Goal: Browse casually

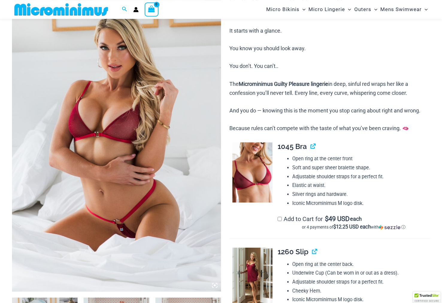
scroll to position [78, 0]
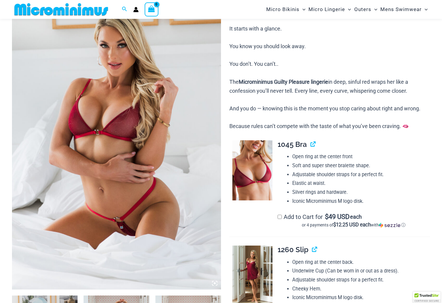
click at [161, 157] on img at bounding box center [116, 133] width 209 height 314
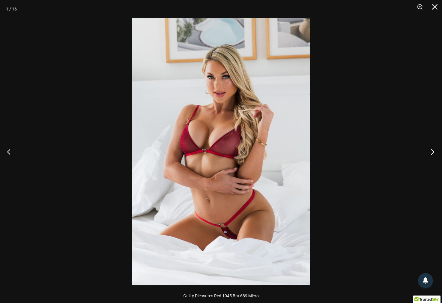
click at [432, 152] on button "Next" at bounding box center [431, 152] width 22 height 30
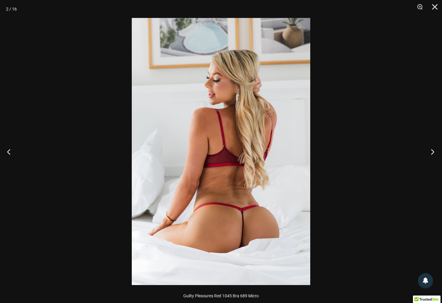
click at [429, 152] on button "Next" at bounding box center [431, 152] width 22 height 30
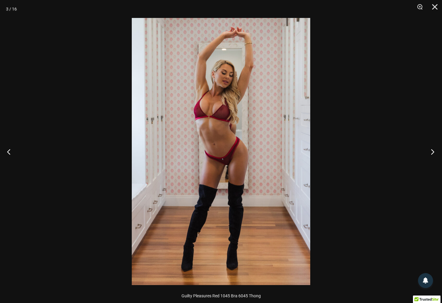
click at [429, 152] on button "Next" at bounding box center [431, 152] width 22 height 30
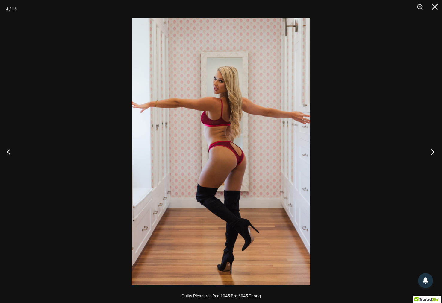
click at [429, 152] on button "Next" at bounding box center [431, 152] width 22 height 30
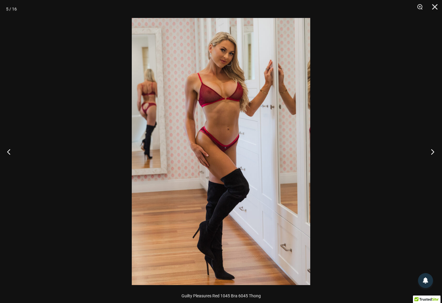
click at [429, 152] on button "Next" at bounding box center [431, 152] width 22 height 30
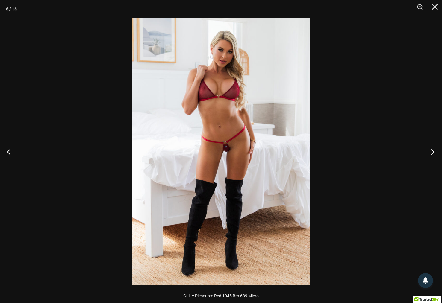
click at [429, 152] on button "Next" at bounding box center [431, 152] width 22 height 30
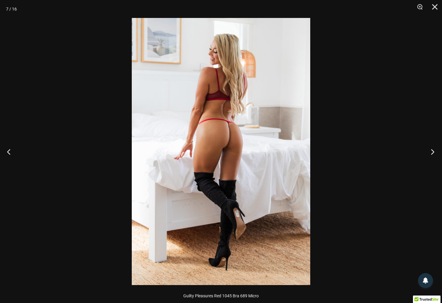
click at [429, 152] on button "Next" at bounding box center [431, 152] width 22 height 30
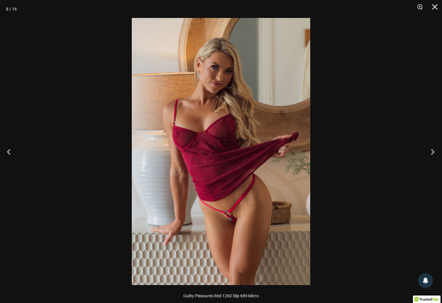
click at [429, 152] on button "Next" at bounding box center [431, 152] width 22 height 30
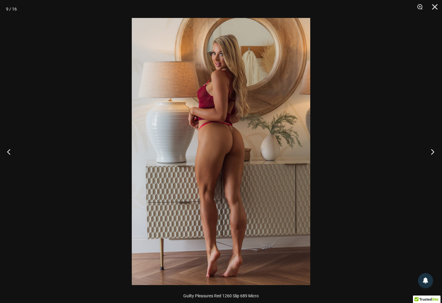
click at [429, 152] on button "Next" at bounding box center [431, 152] width 22 height 30
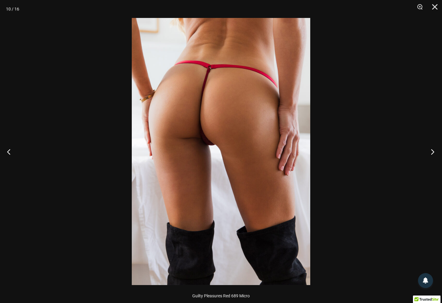
click at [428, 152] on button "Next" at bounding box center [431, 152] width 22 height 30
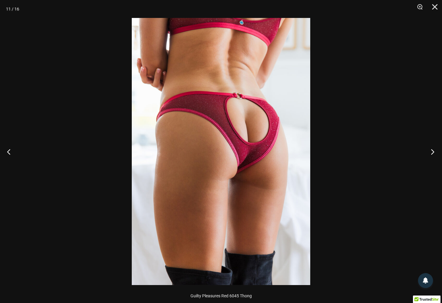
click at [428, 152] on button "Next" at bounding box center [431, 152] width 22 height 30
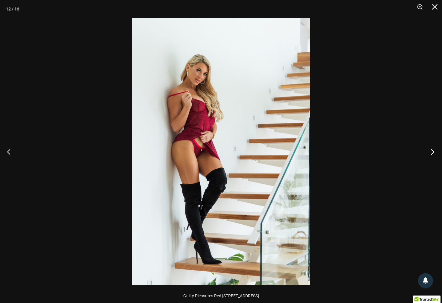
click at [428, 152] on button "Next" at bounding box center [431, 152] width 22 height 30
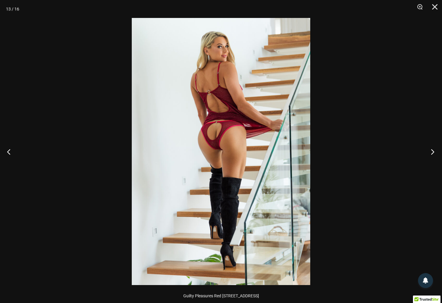
click at [428, 152] on button "Next" at bounding box center [431, 152] width 22 height 30
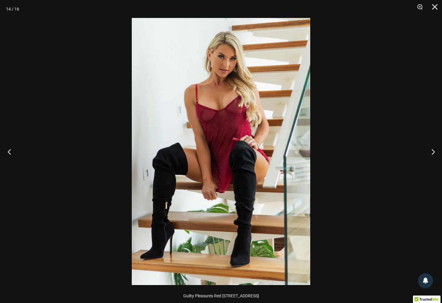
click at [13, 151] on button "Previous" at bounding box center [11, 152] width 22 height 30
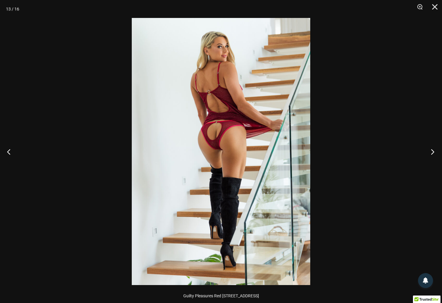
click at [433, 151] on button "Next" at bounding box center [431, 152] width 22 height 30
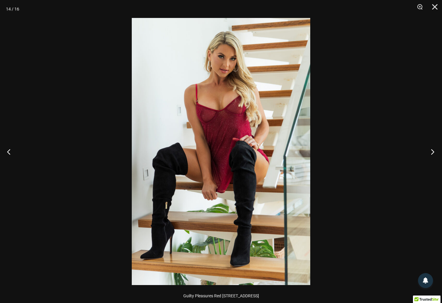
click at [433, 151] on button "Next" at bounding box center [431, 152] width 22 height 30
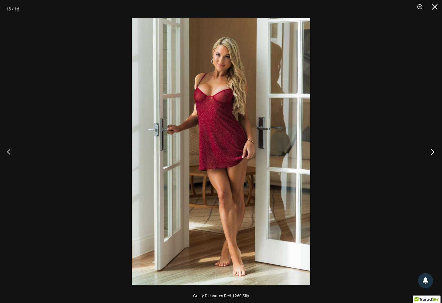
click at [433, 151] on button "Next" at bounding box center [431, 152] width 22 height 30
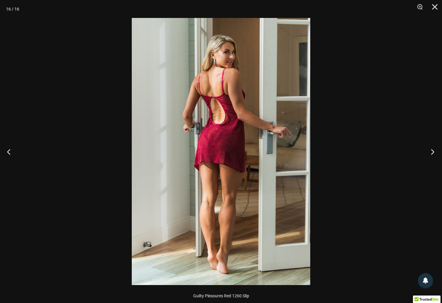
click at [433, 151] on button "Next" at bounding box center [431, 152] width 22 height 30
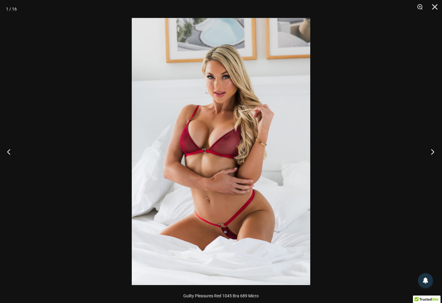
click at [433, 151] on button "Next" at bounding box center [431, 152] width 22 height 30
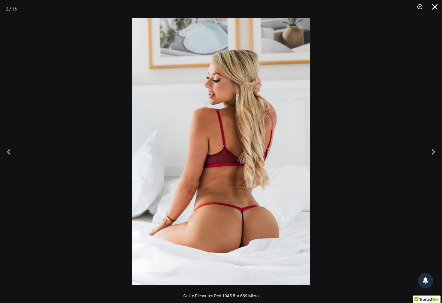
click at [433, 7] on button "Close" at bounding box center [432, 9] width 15 height 18
